Goal: Information Seeking & Learning: Learn about a topic

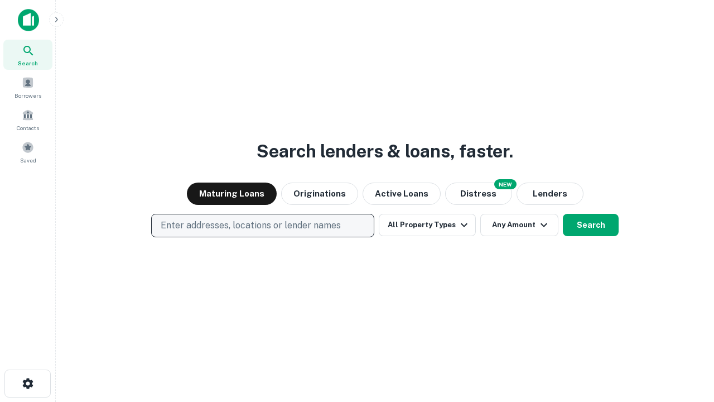
click at [262, 225] on p "Enter addresses, locations or lender names" at bounding box center [251, 225] width 180 height 13
type input "**********"
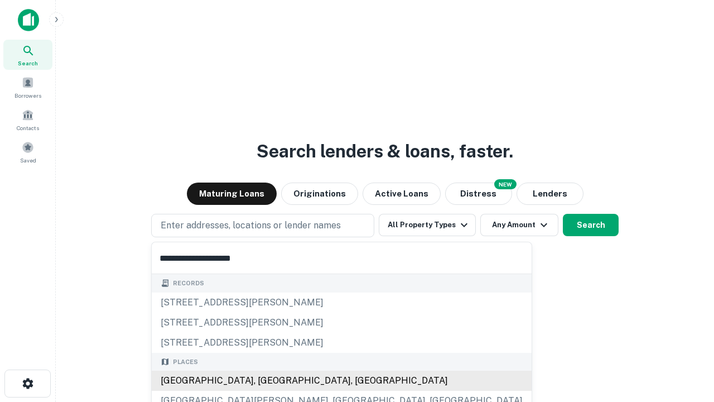
click at [267, 381] on div "Santa Monica, CA, USA" at bounding box center [342, 381] width 380 height 20
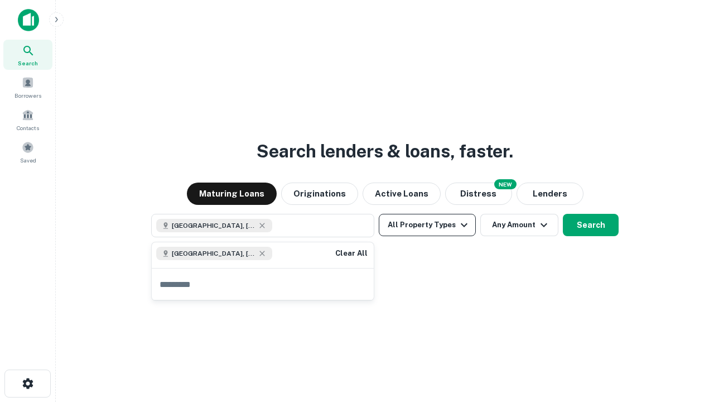
click at [428, 225] on button "All Property Types" at bounding box center [427, 225] width 97 height 22
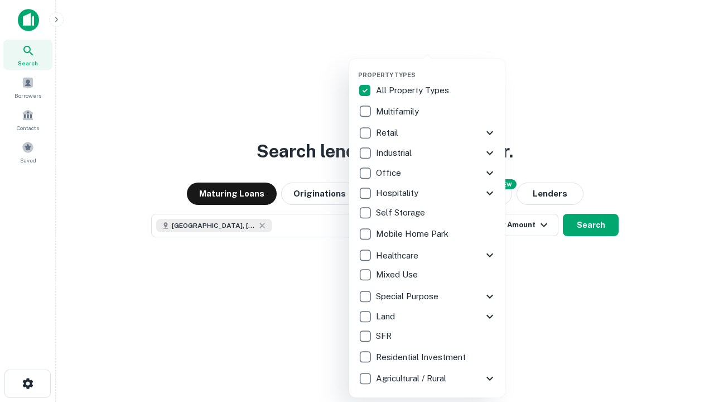
click at [436, 68] on button "button" at bounding box center [436, 68] width 156 height 1
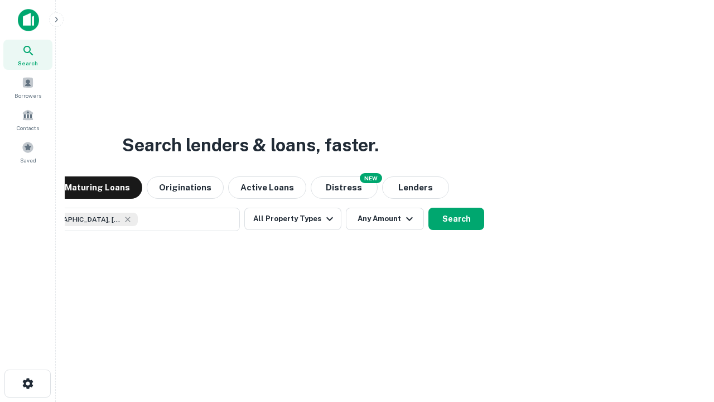
scroll to position [18, 0]
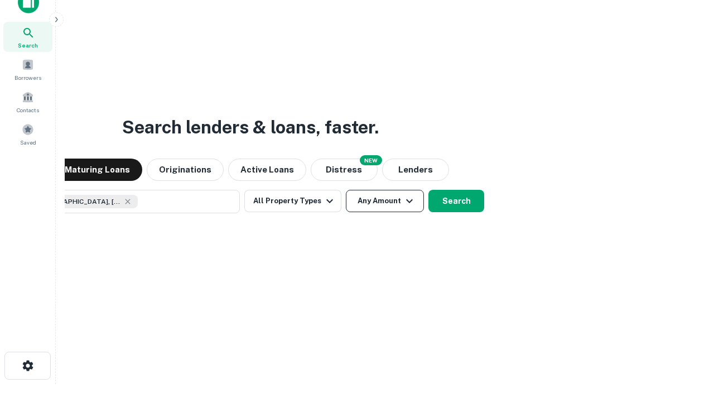
click at [346, 190] on button "Any Amount" at bounding box center [385, 201] width 78 height 22
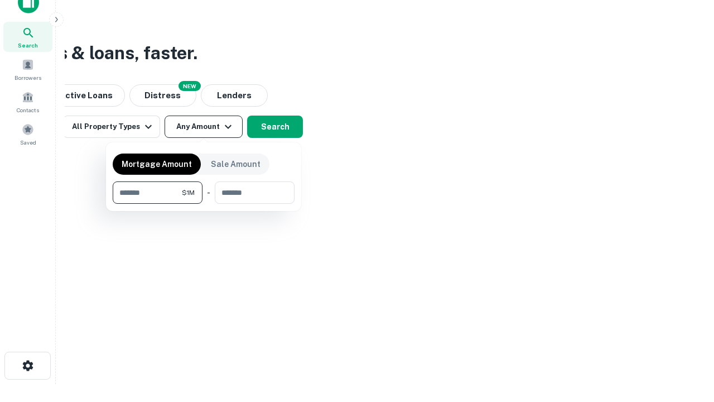
type input "*******"
click at [204, 204] on button "button" at bounding box center [204, 204] width 182 height 1
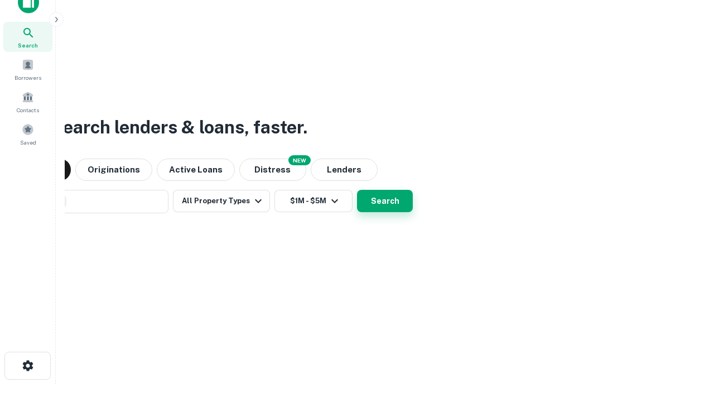
click at [357, 190] on button "Search" at bounding box center [385, 201] width 56 height 22
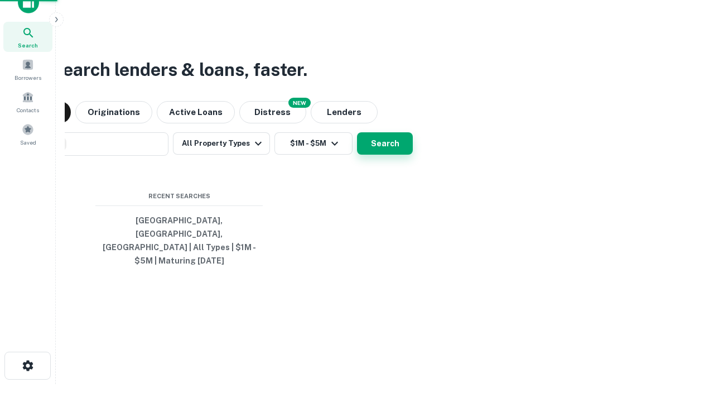
scroll to position [36, 316]
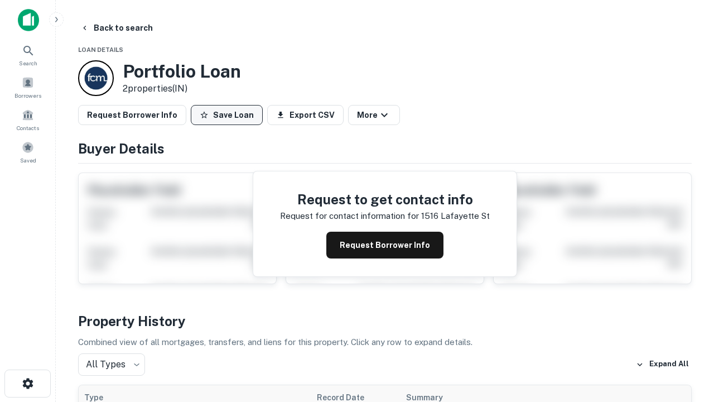
click at [227, 115] on button "Save Loan" at bounding box center [227, 115] width 72 height 20
click at [229, 115] on button "Loan Saved" at bounding box center [229, 115] width 77 height 20
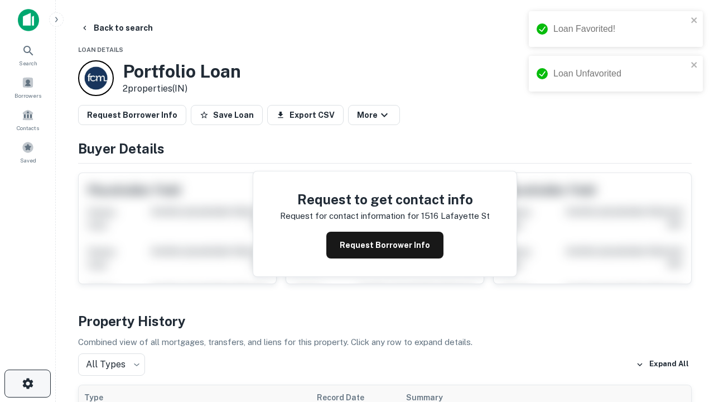
click at [27, 383] on icon "button" at bounding box center [27, 383] width 13 height 13
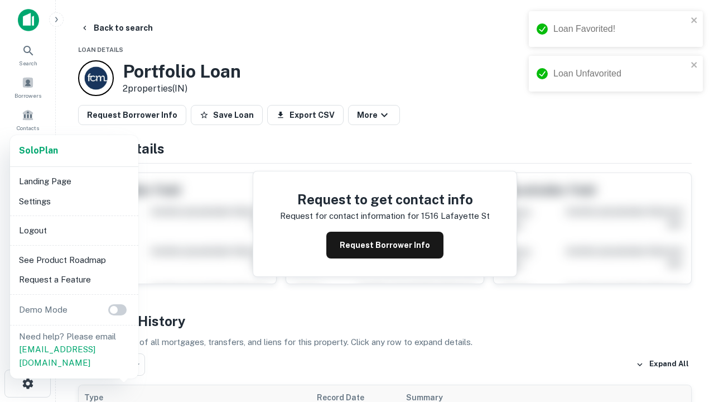
click at [74, 230] on li "Logout" at bounding box center [74, 230] width 119 height 20
